Goal: Task Accomplishment & Management: Manage account settings

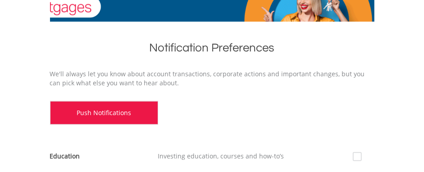
scroll to position [120, 0]
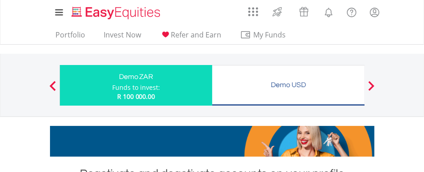
scroll to position [240, 0]
